Goal: Task Accomplishment & Management: Manage account settings

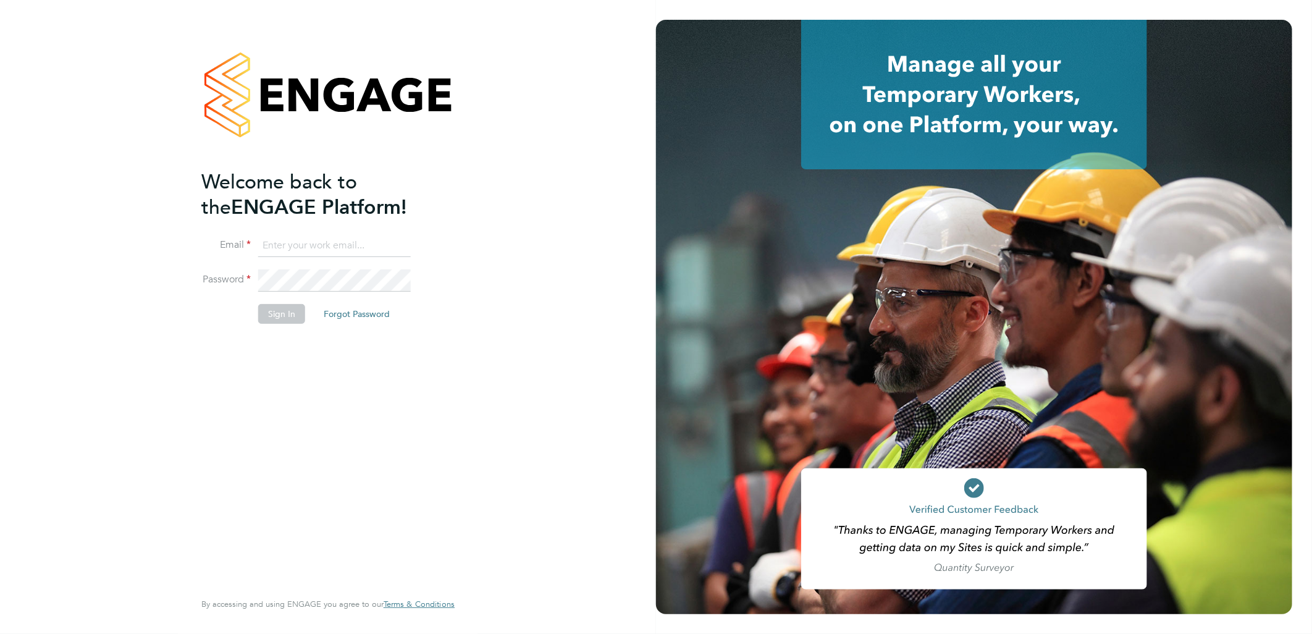
type input "g.deaton@hp4recruitment.co.uk"
click at [288, 317] on button "Sign In" at bounding box center [281, 314] width 47 height 20
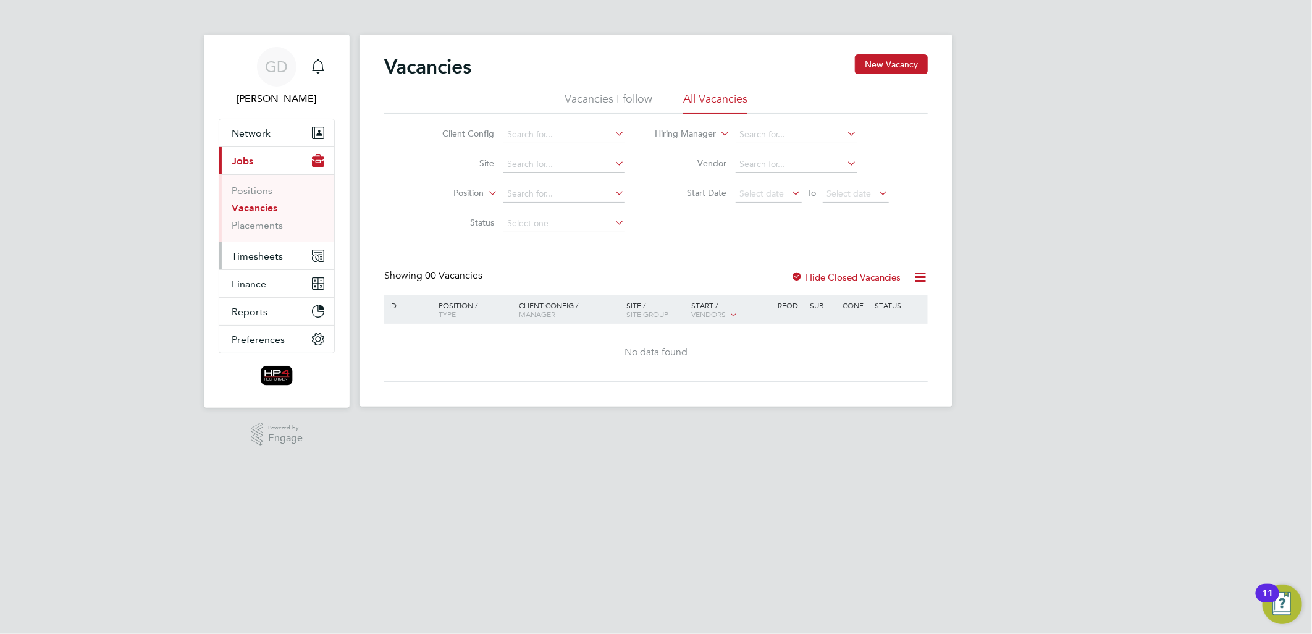
click at [238, 257] on span "Timesheets" at bounding box center [257, 256] width 51 height 12
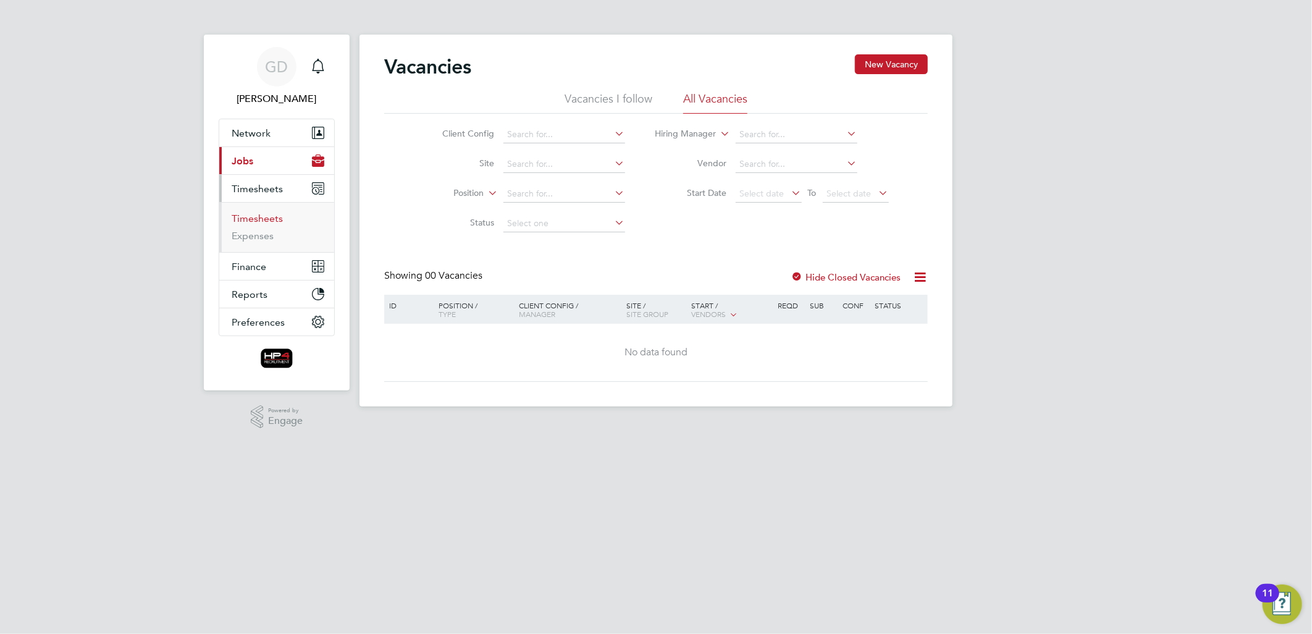
click at [266, 216] on link "Timesheets" at bounding box center [257, 218] width 51 height 12
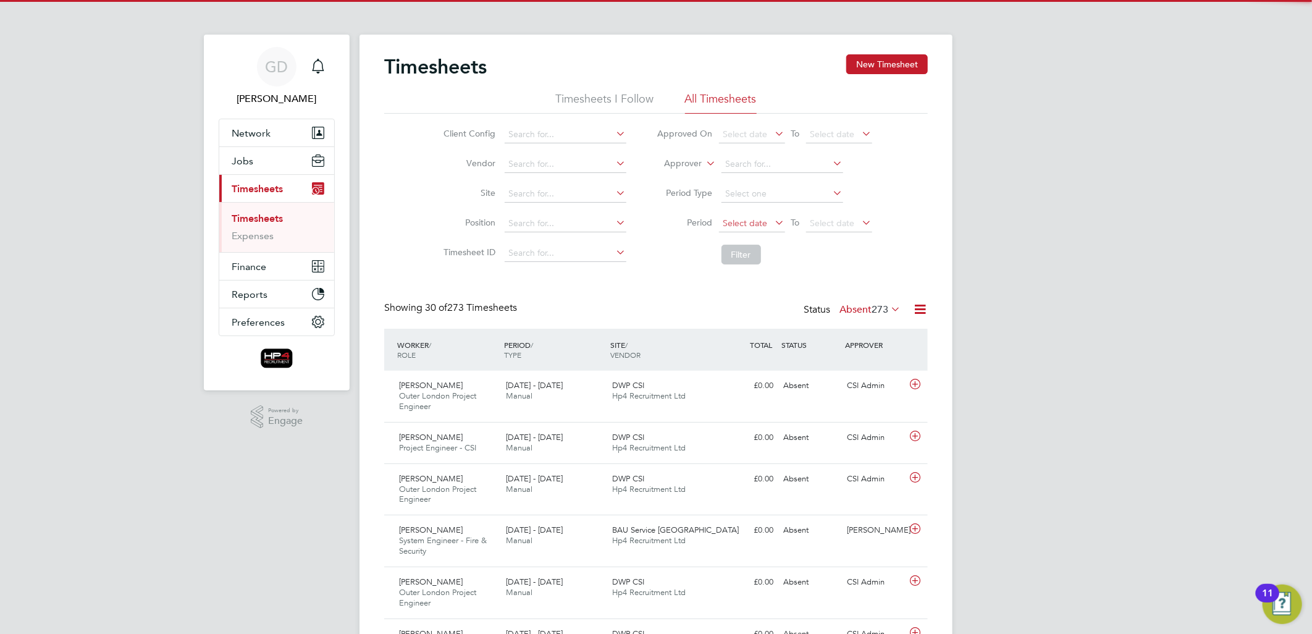
click at [732, 223] on span "Select date" at bounding box center [745, 222] width 44 height 11
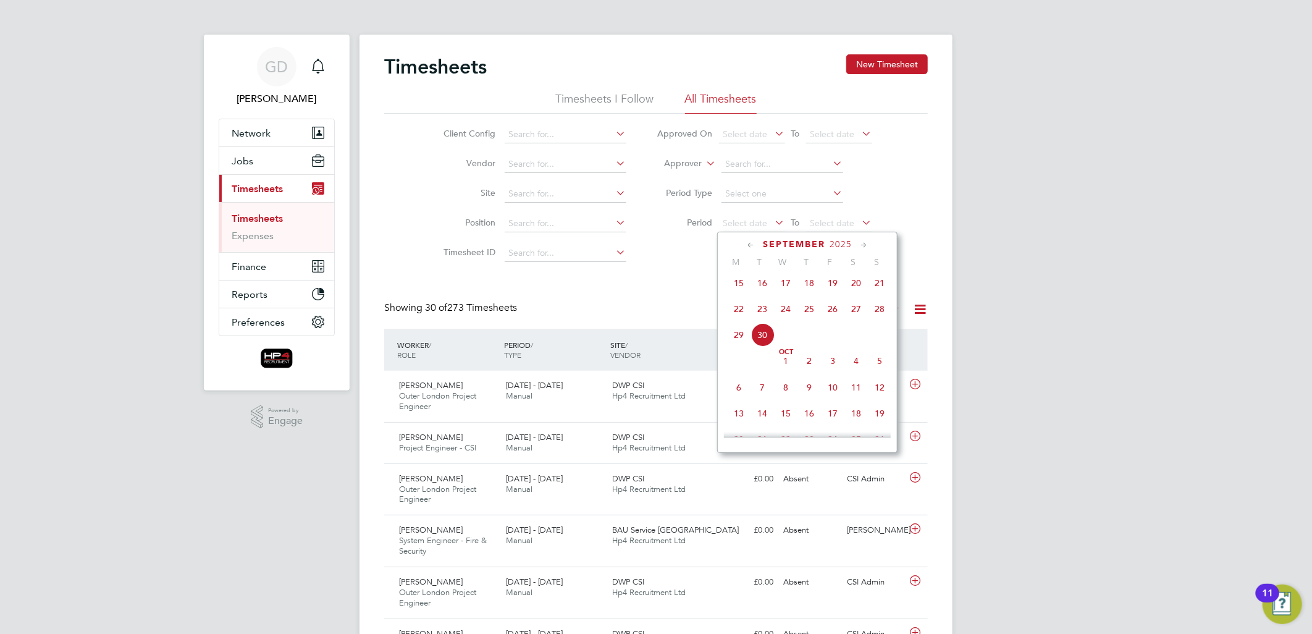
click at [741, 316] on span "22" at bounding box center [738, 308] width 23 height 23
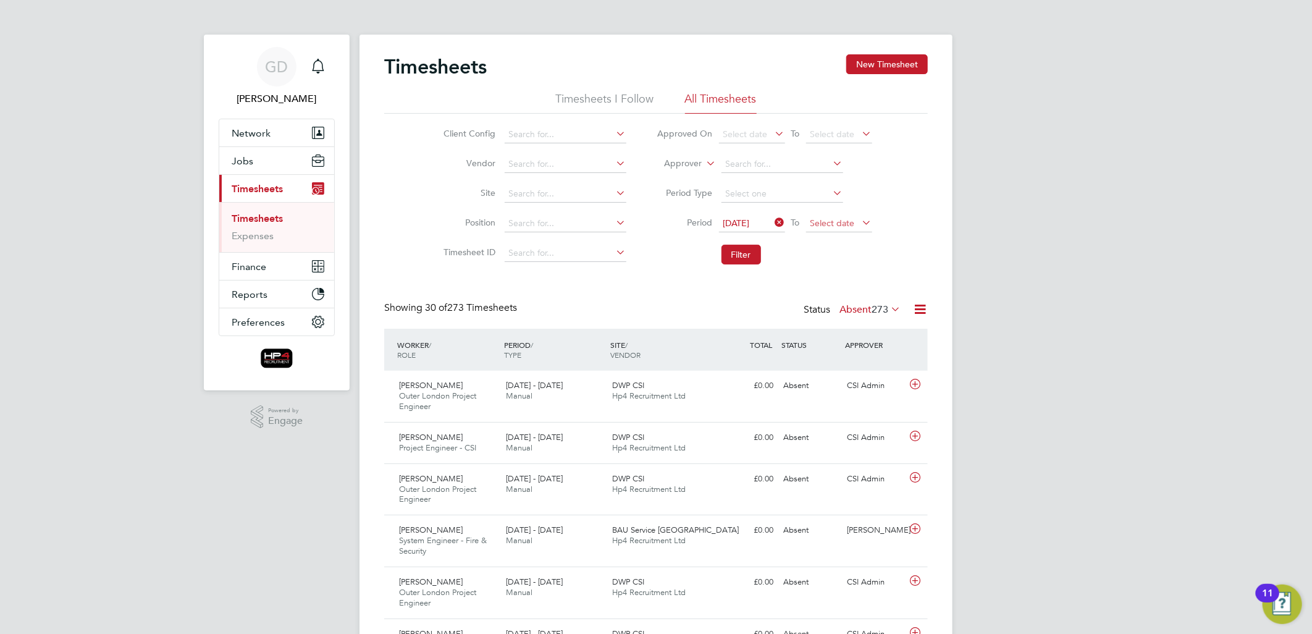
click at [816, 224] on span "Select date" at bounding box center [832, 222] width 44 height 11
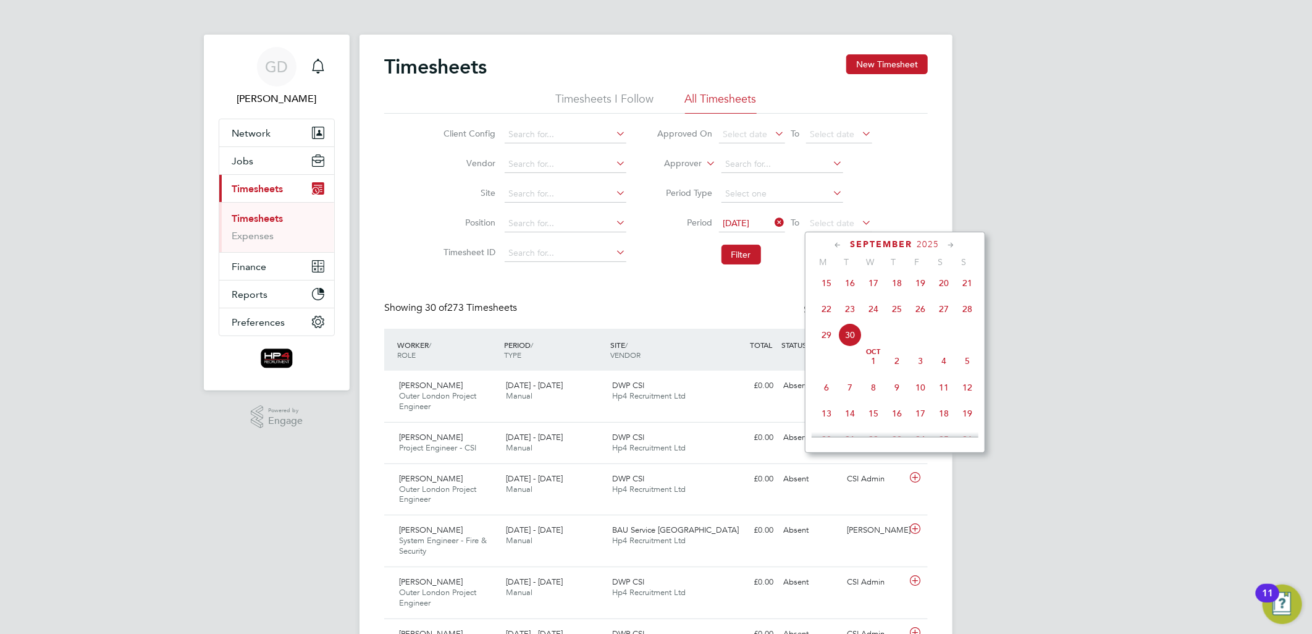
click at [970, 313] on span "28" at bounding box center [966, 308] width 23 height 23
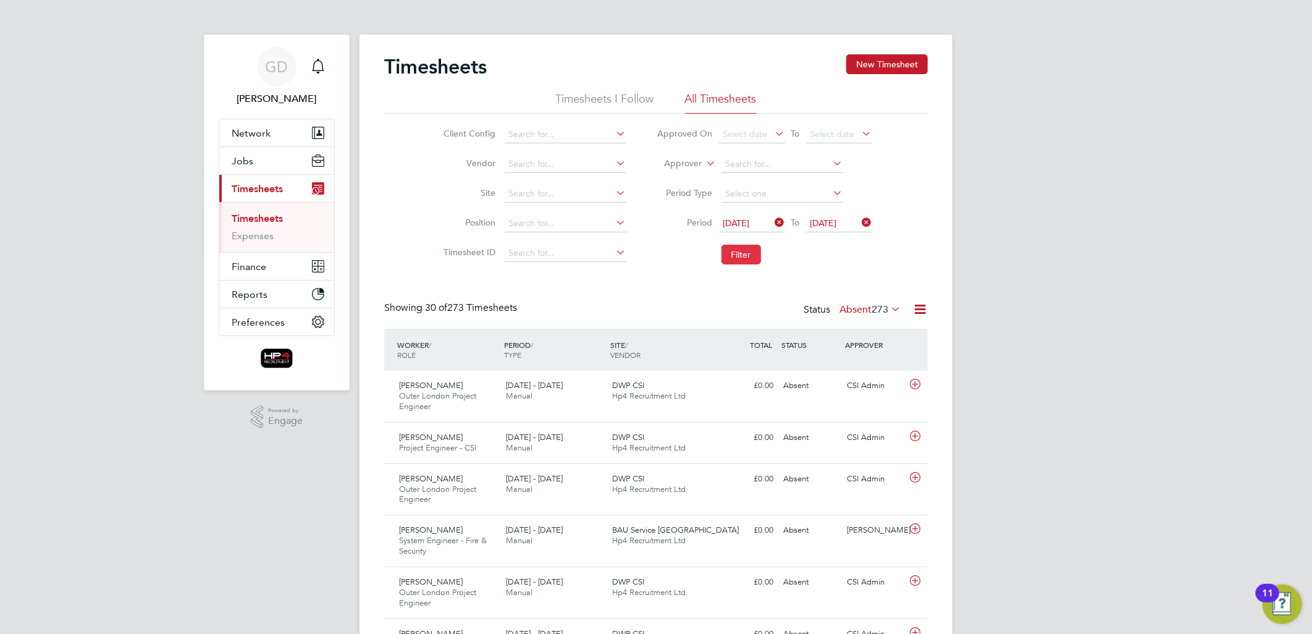
click at [732, 255] on button "Filter" at bounding box center [741, 255] width 40 height 20
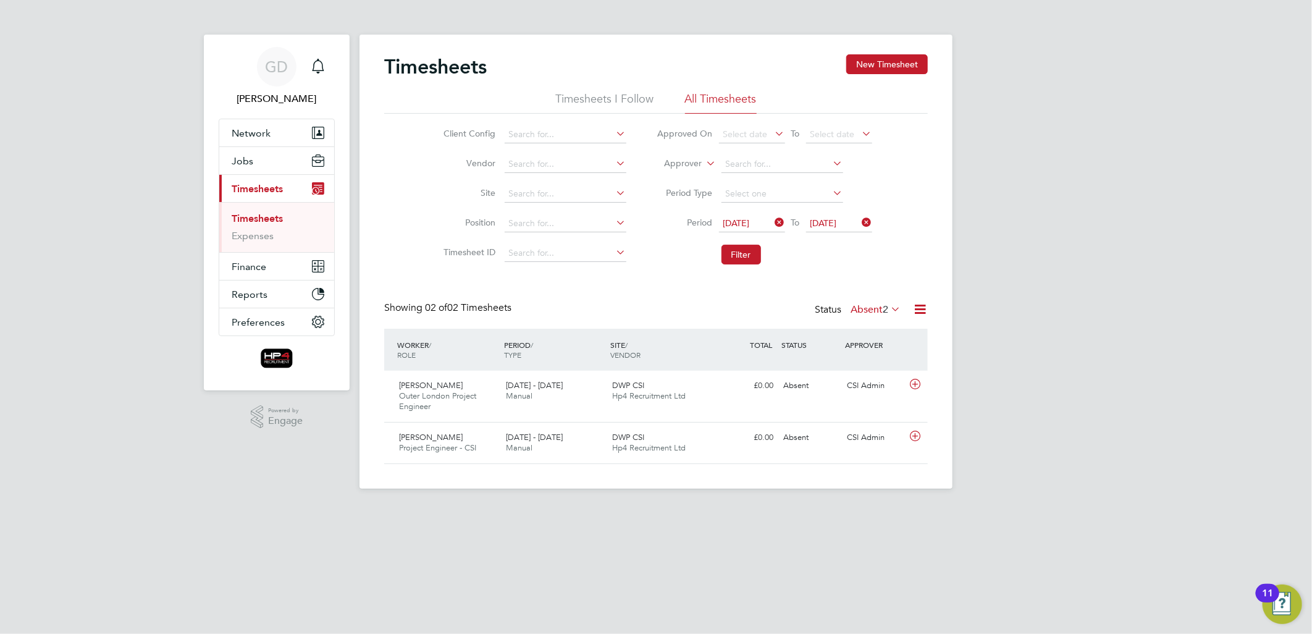
click at [870, 311] on label "Absent 2" at bounding box center [875, 309] width 50 height 12
click at [868, 325] on li "All" at bounding box center [868, 330] width 57 height 17
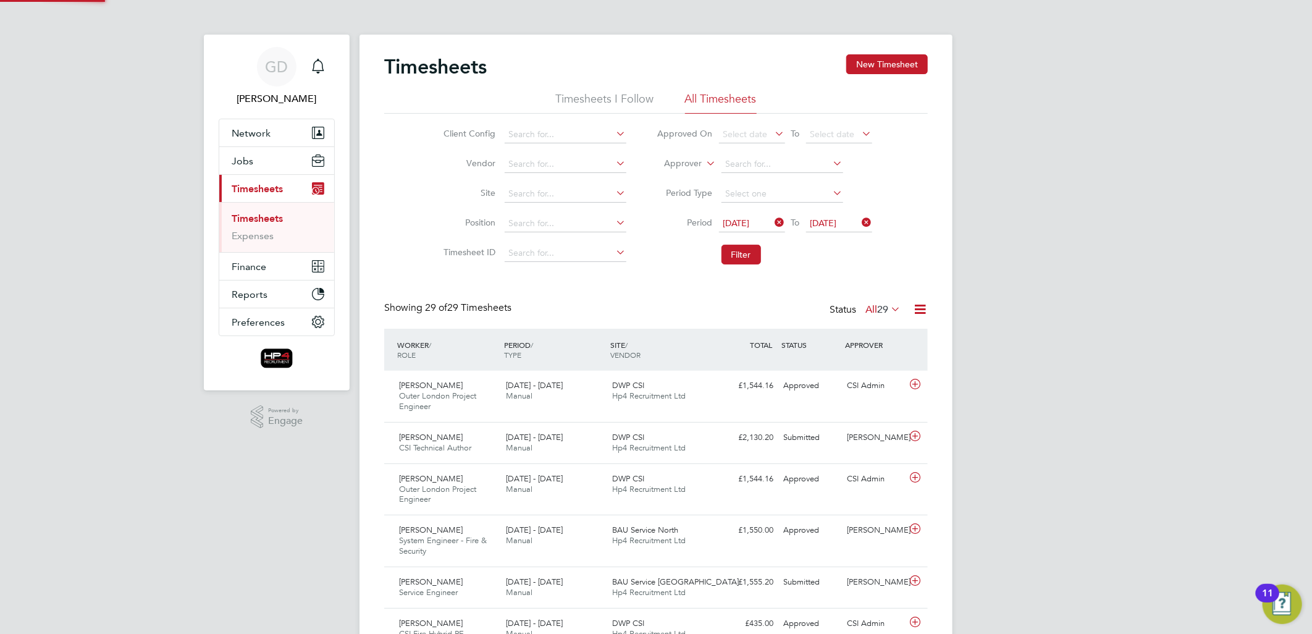
scroll to position [41, 107]
click at [243, 236] on link "Expenses" at bounding box center [253, 236] width 42 height 12
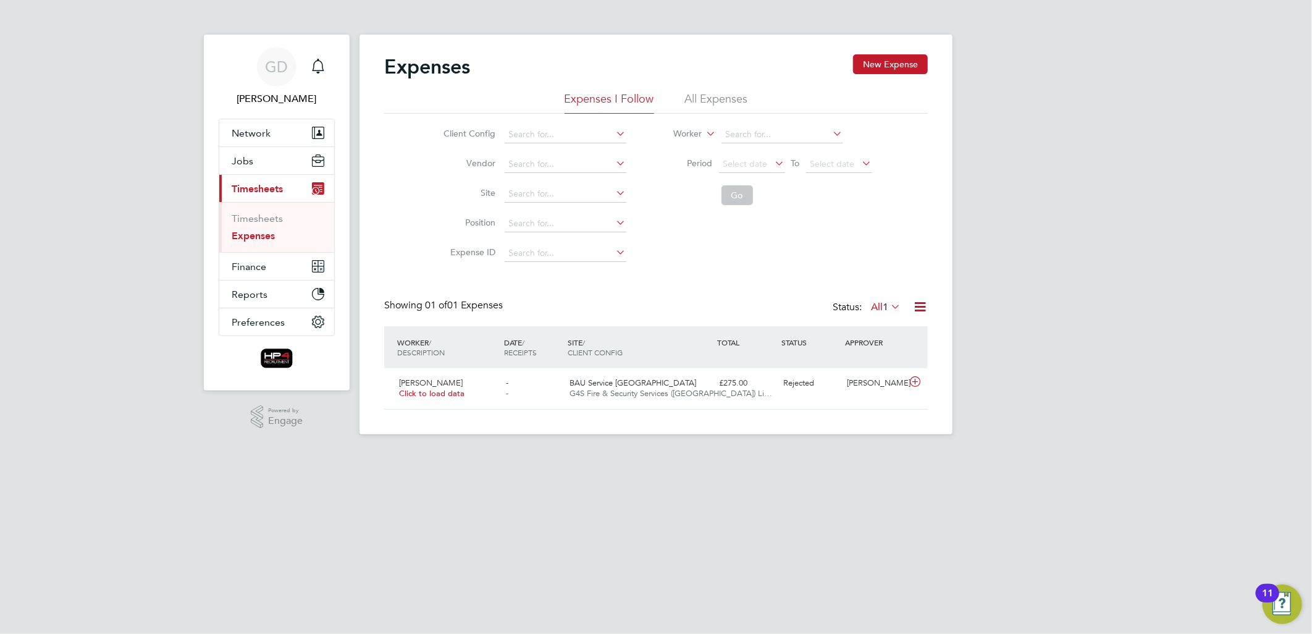
click at [689, 102] on li "All Expenses" at bounding box center [716, 102] width 63 height 22
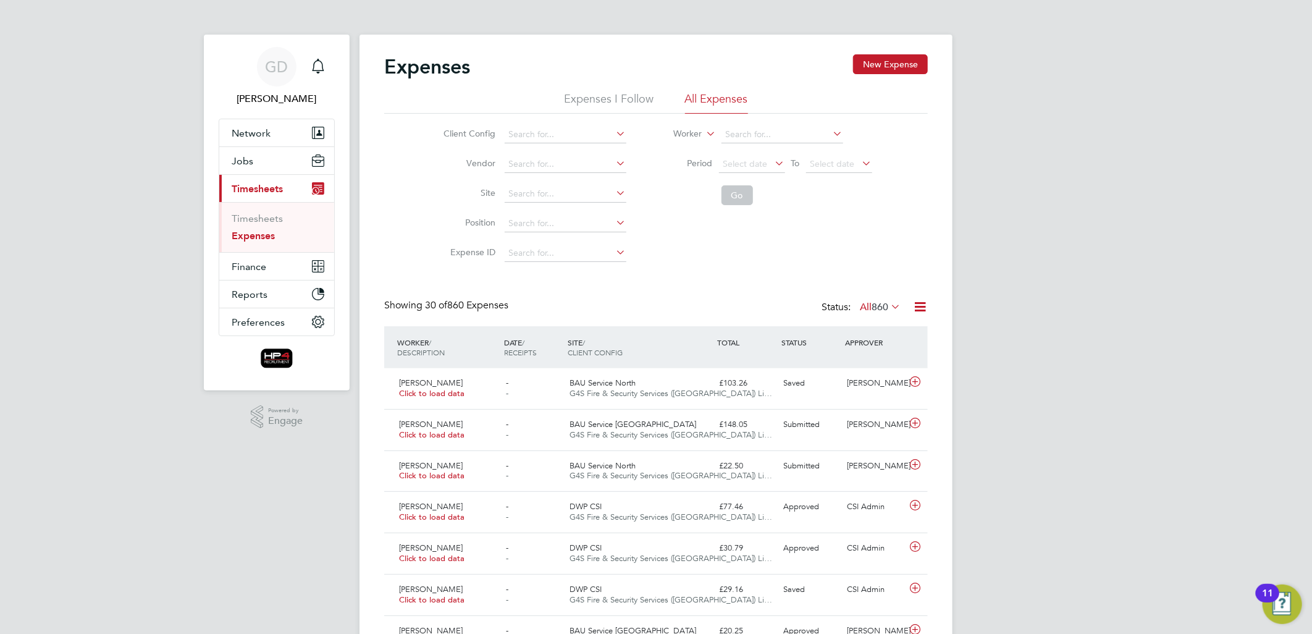
click at [887, 299] on div "Status: All 860" at bounding box center [862, 307] width 82 height 17
click at [886, 304] on span "860" at bounding box center [879, 307] width 17 height 12
click at [880, 347] on li "Saved" at bounding box center [868, 345] width 57 height 17
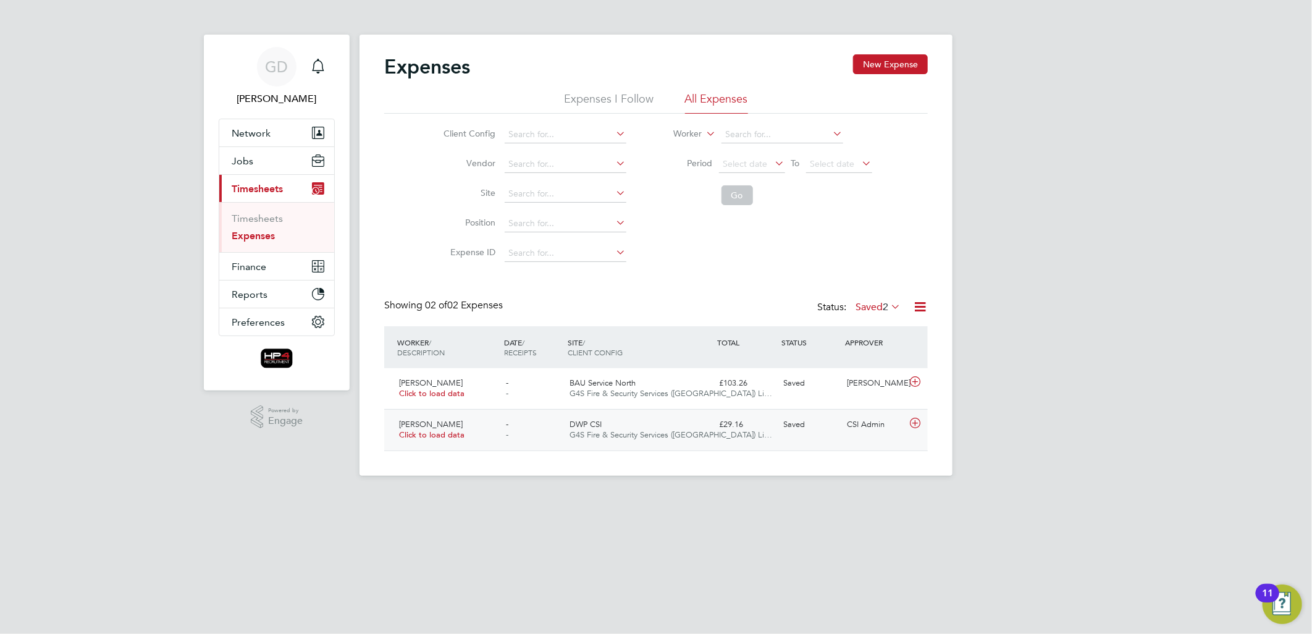
click at [578, 423] on span "DWP CSI" at bounding box center [585, 424] width 32 height 10
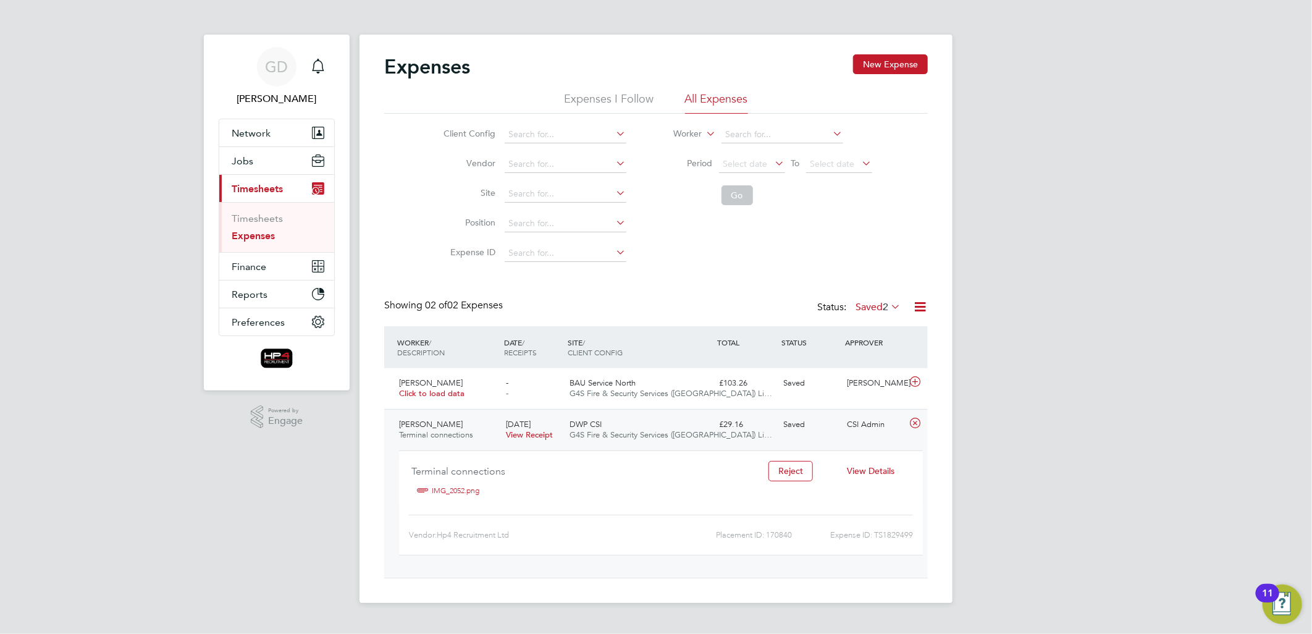
click at [878, 469] on span "View Details" at bounding box center [871, 470] width 48 height 11
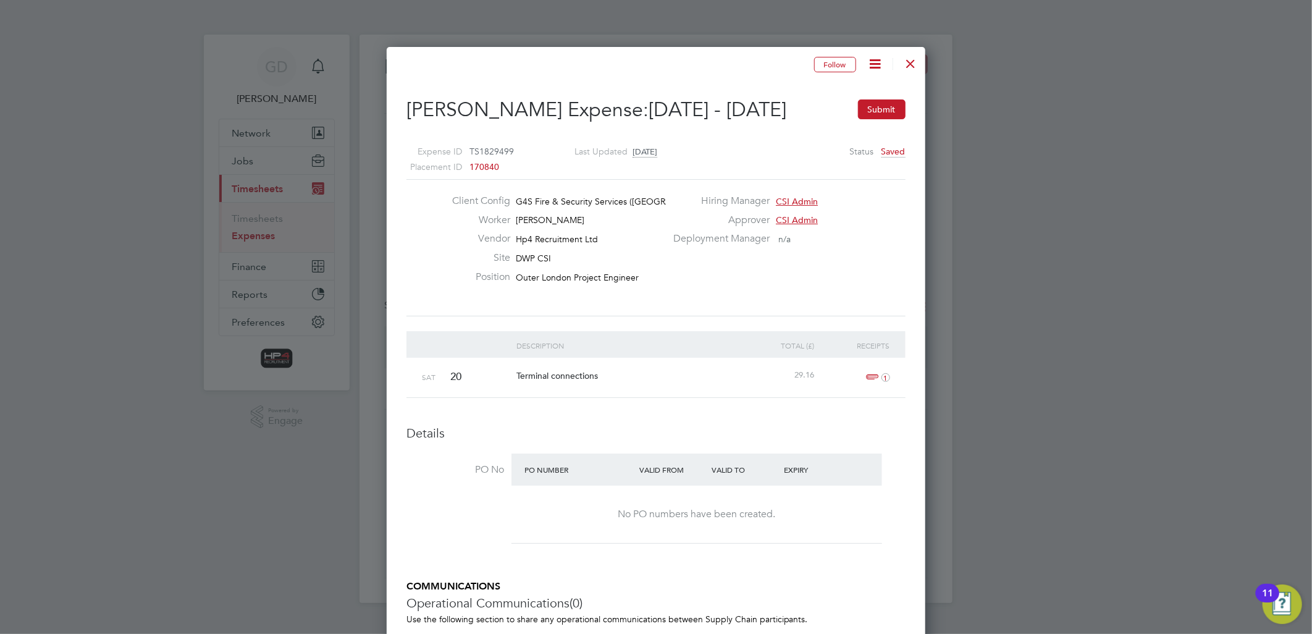
click at [904, 63] on div at bounding box center [911, 60] width 22 height 22
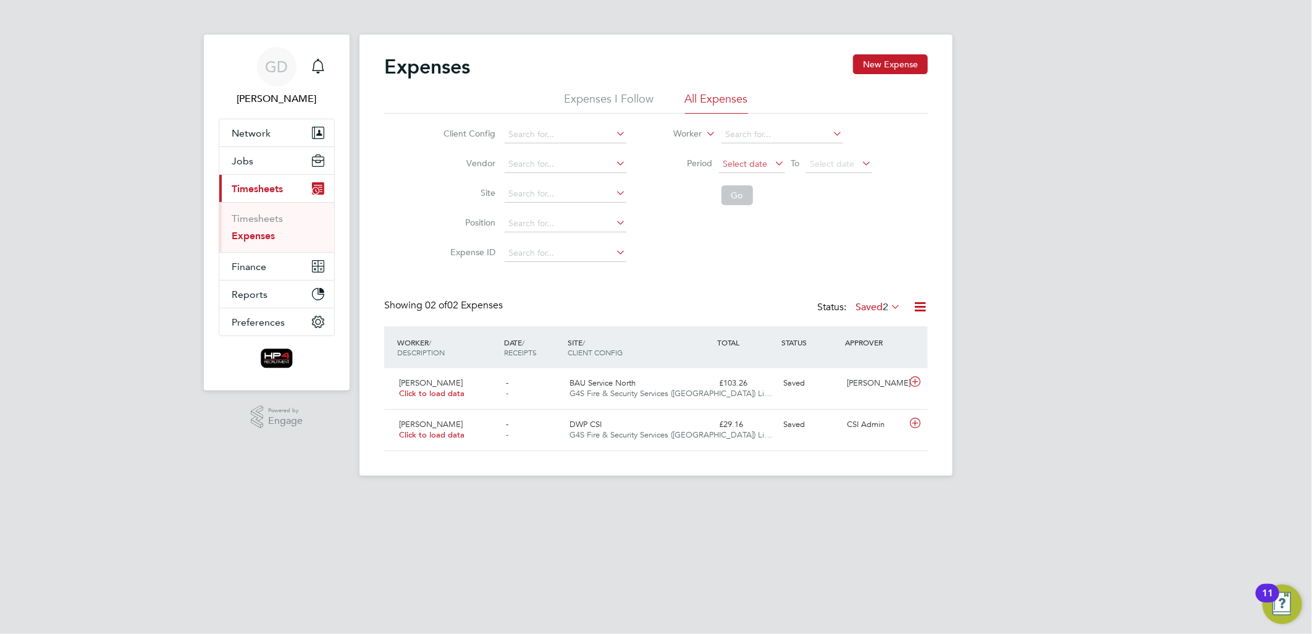
drag, startPoint x: 751, startPoint y: 156, endPoint x: 751, endPoint y: 163, distance: 6.8
click at [750, 156] on span "Select date" at bounding box center [752, 164] width 66 height 17
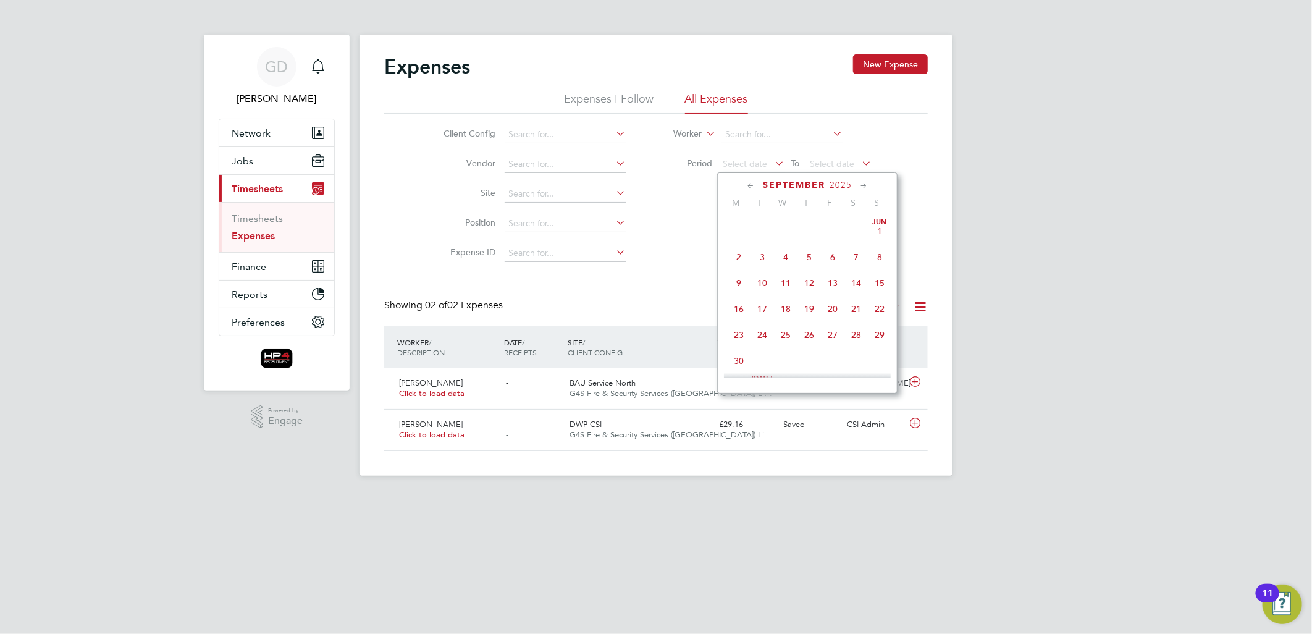
scroll to position [476, 0]
click at [738, 254] on span "22" at bounding box center [738, 249] width 23 height 23
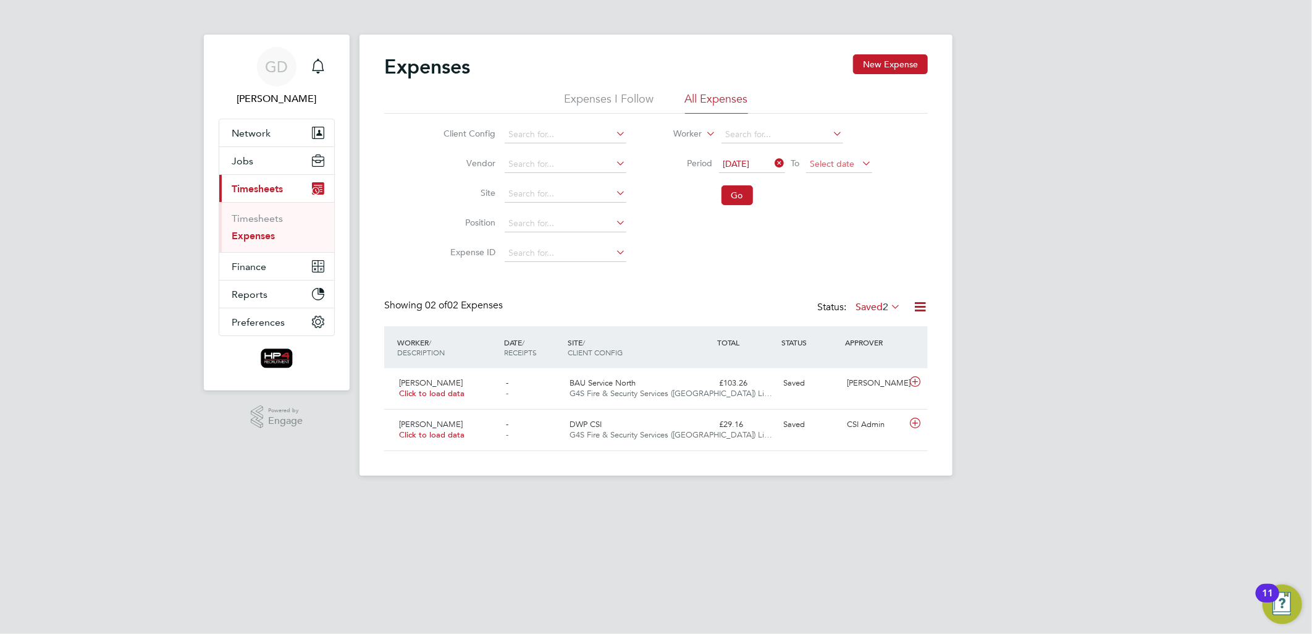
click at [844, 162] on span "Select date" at bounding box center [832, 163] width 44 height 11
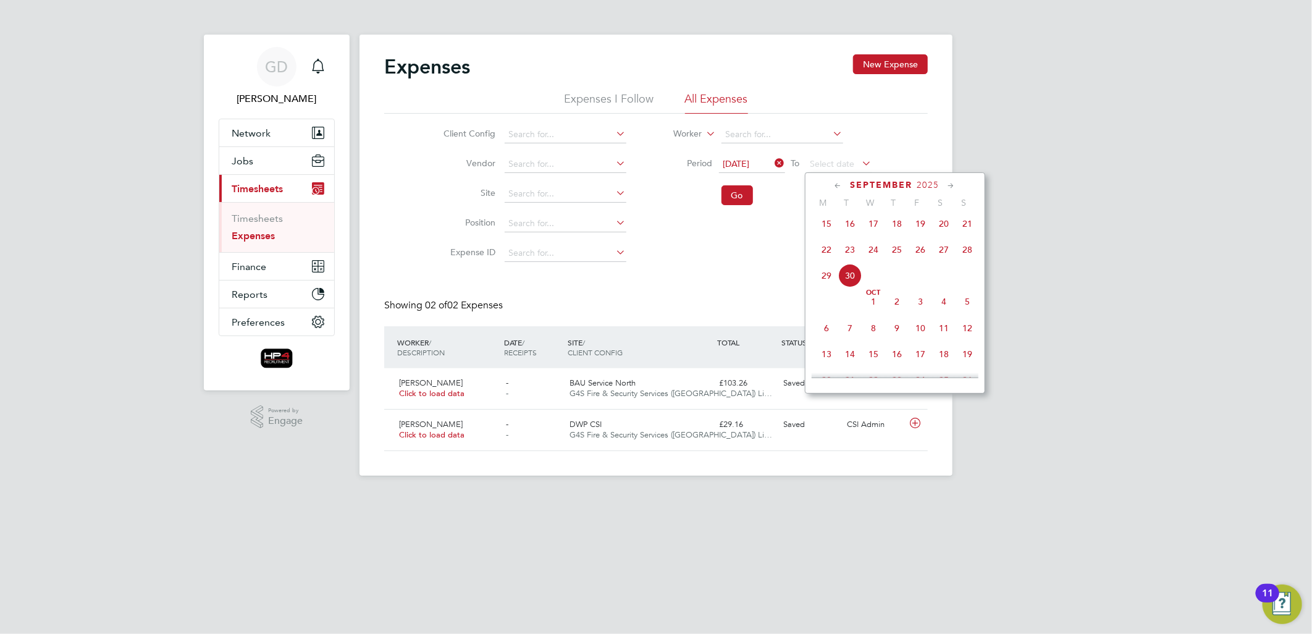
click at [972, 260] on span "28" at bounding box center [966, 249] width 23 height 23
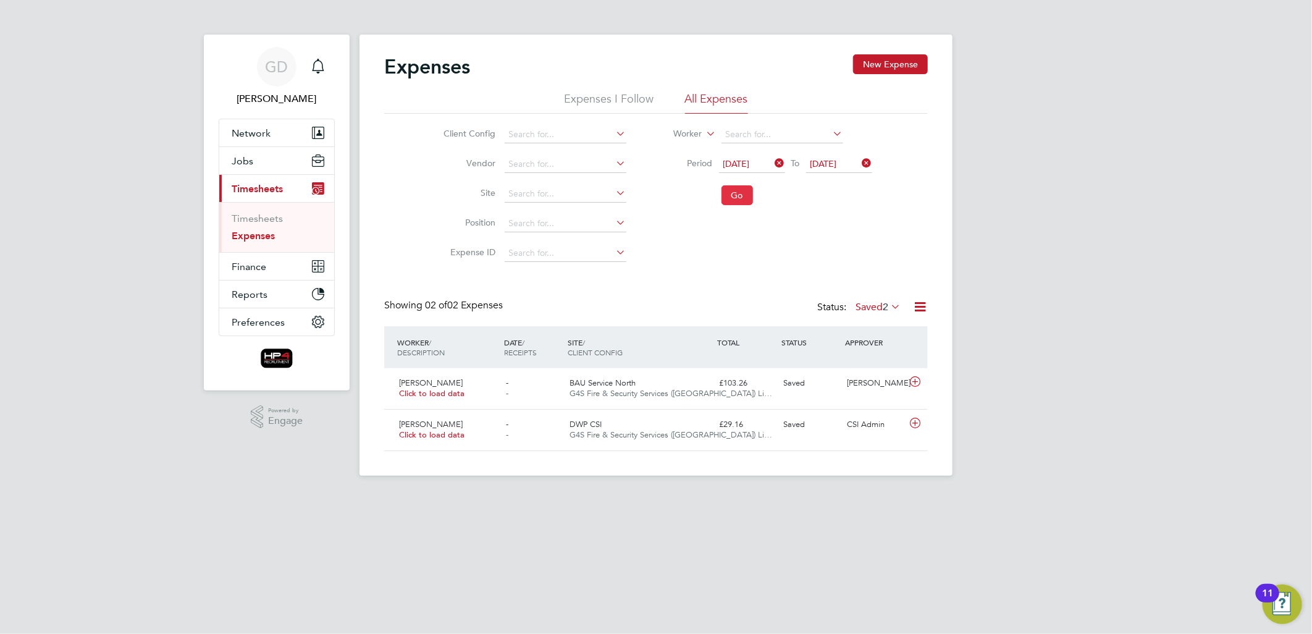
click at [744, 190] on button "Go" at bounding box center [736, 195] width 31 height 20
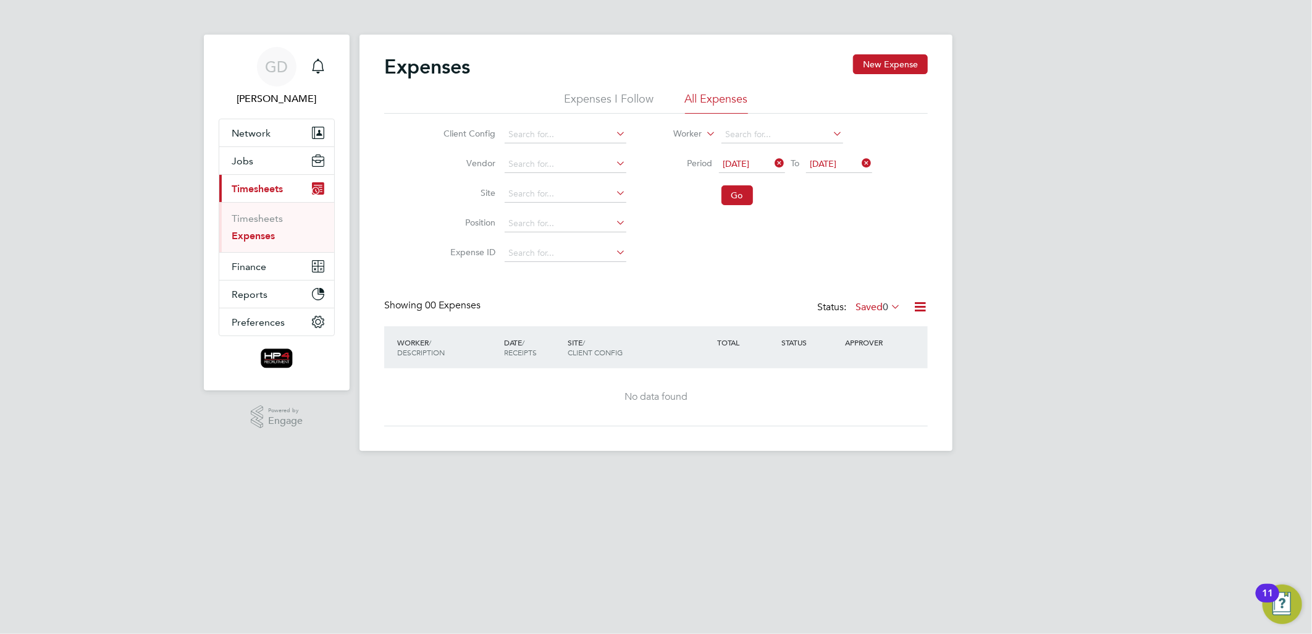
click at [876, 307] on label "Saved 0" at bounding box center [877, 307] width 45 height 12
click at [875, 329] on li "All" at bounding box center [875, 327] width 57 height 17
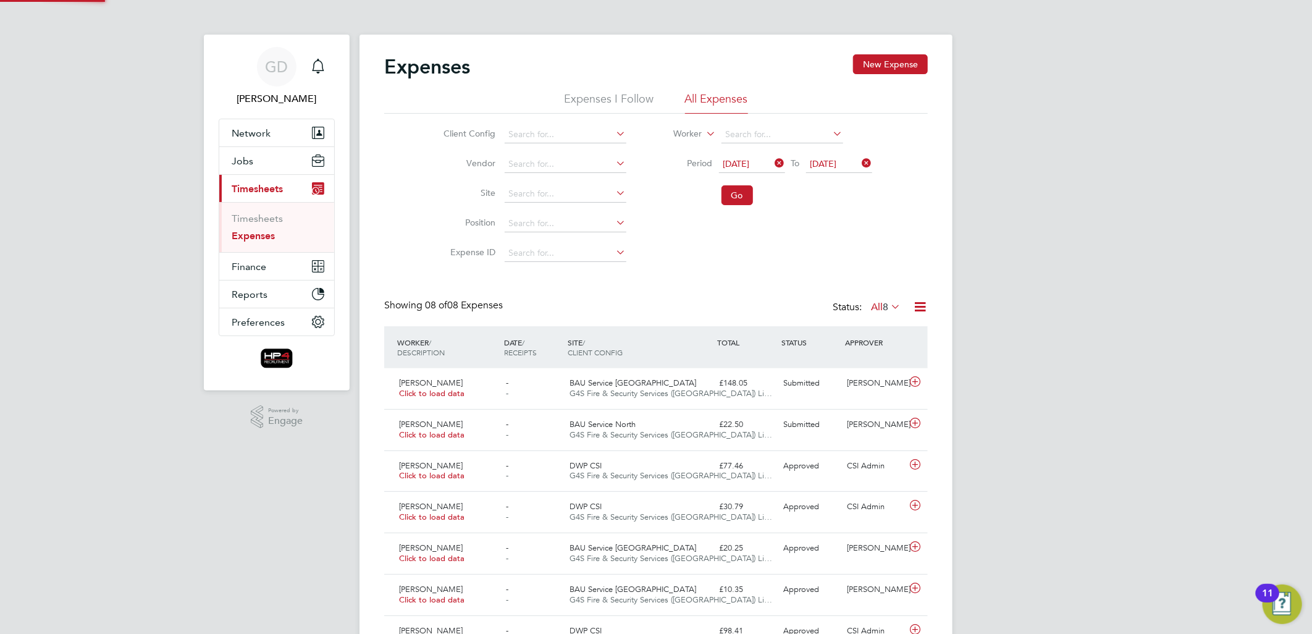
scroll to position [31, 107]
